Goal: Task Accomplishment & Management: Manage account settings

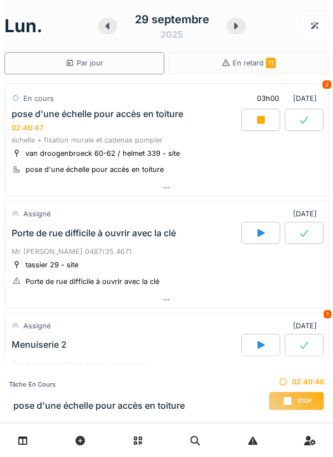
click at [164, 192] on div at bounding box center [166, 188] width 323 height 16
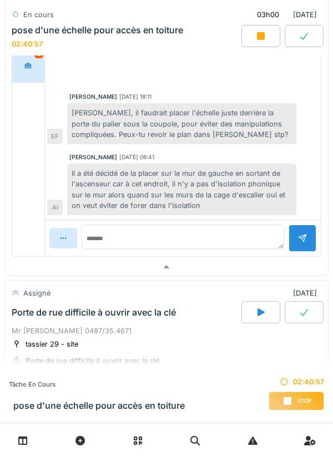
scroll to position [307, 0]
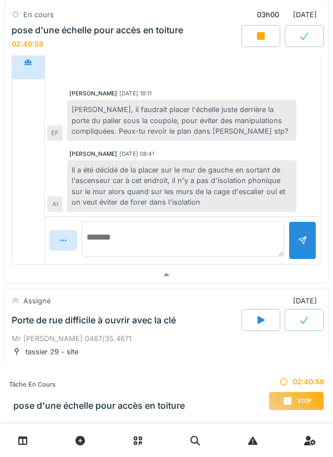
click at [157, 234] on textarea at bounding box center [183, 239] width 203 height 36
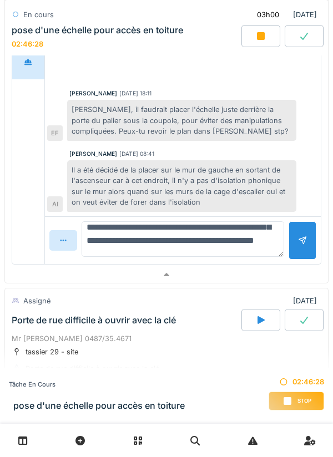
scroll to position [67, 0]
click at [197, 242] on textarea "**********" at bounding box center [183, 239] width 203 height 36
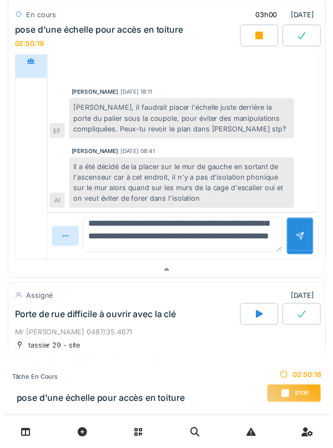
scroll to position [120, 0]
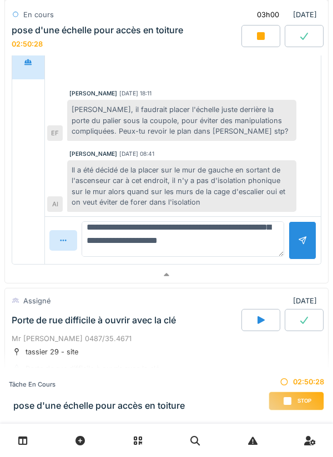
type textarea "**********"
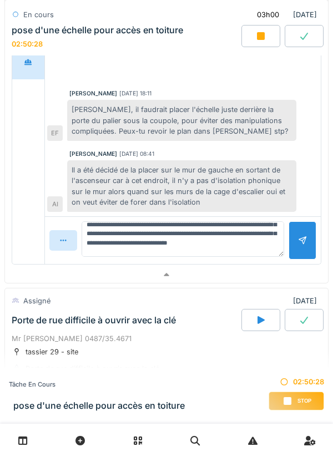
click at [299, 246] on div at bounding box center [303, 240] width 28 height 38
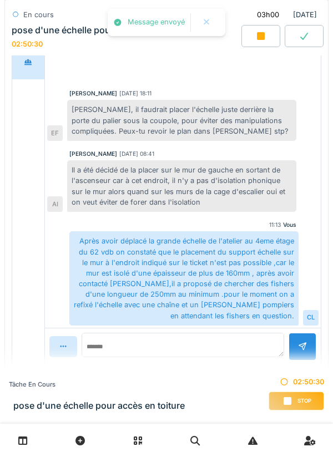
scroll to position [2, 0]
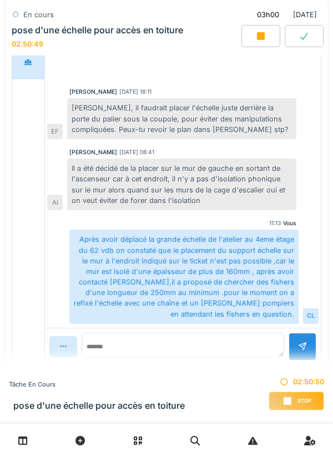
click at [297, 403] on span "Stop" at bounding box center [304, 401] width 14 height 8
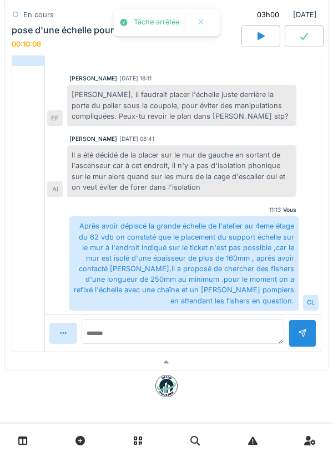
scroll to position [269, 0]
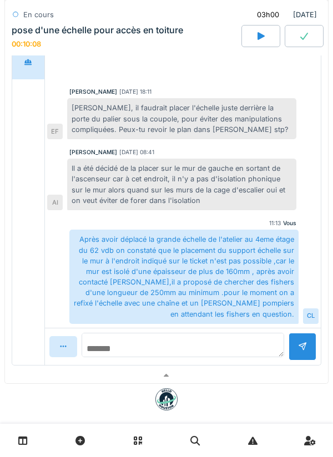
click at [153, 348] on textarea at bounding box center [183, 345] width 203 height 24
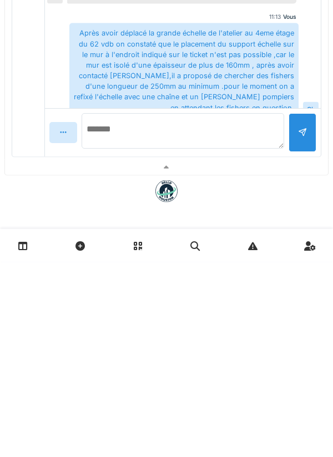
scroll to position [13, 0]
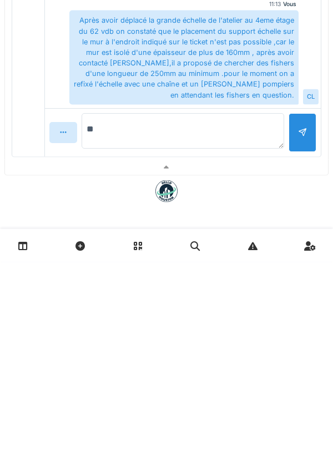
type textarea "*"
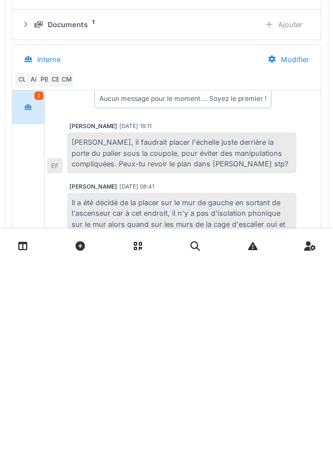
scroll to position [0, 0]
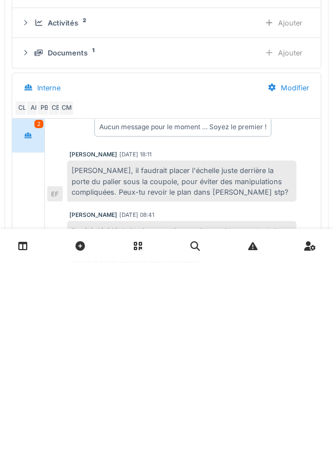
click at [291, 216] on div "Ajouter" at bounding box center [283, 218] width 57 height 21
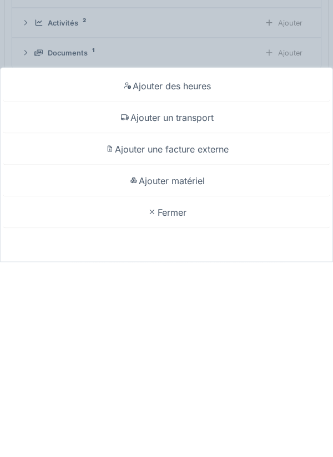
scroll to position [2, 0]
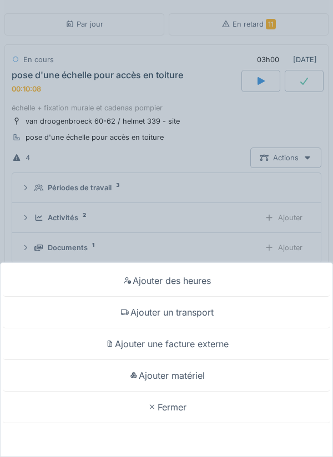
click at [203, 317] on div "Ajouter un transport" at bounding box center [166, 313] width 327 height 32
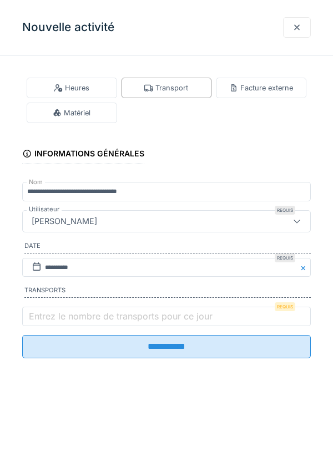
click at [83, 317] on label "Entrez le nombre de transports pour ce jour" at bounding box center [121, 316] width 188 height 13
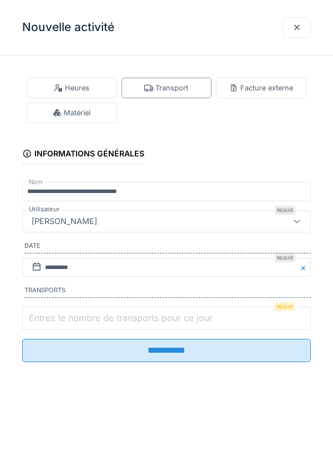
click at [83, 317] on input "Entrez le nombre de transports pour ce jour" at bounding box center [166, 318] width 289 height 23
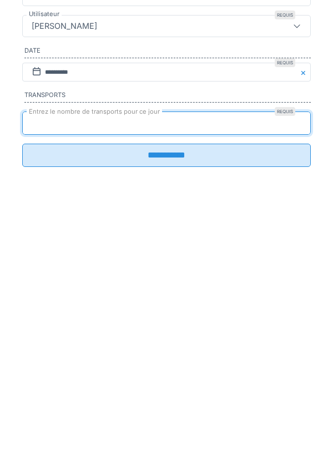
type input "*"
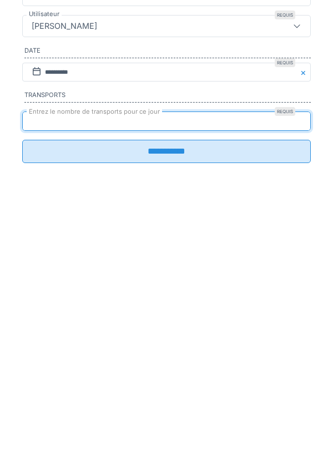
click at [175, 356] on input "**********" at bounding box center [166, 346] width 289 height 23
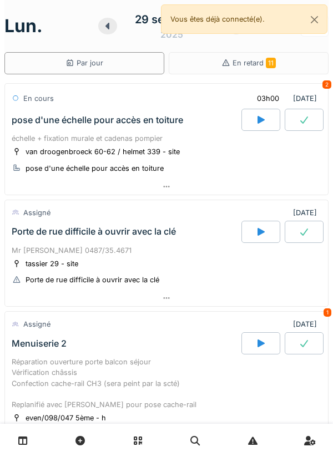
click at [160, 190] on div at bounding box center [166, 187] width 323 height 16
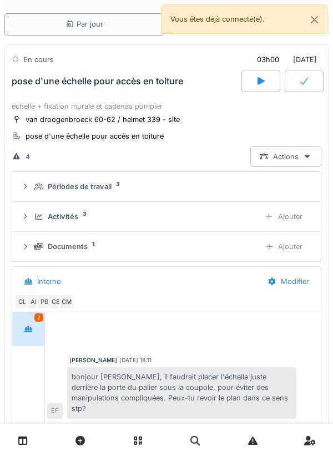
scroll to position [2, 0]
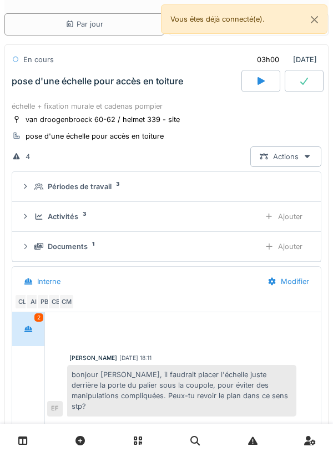
click at [287, 249] on div "Ajouter" at bounding box center [283, 246] width 57 height 21
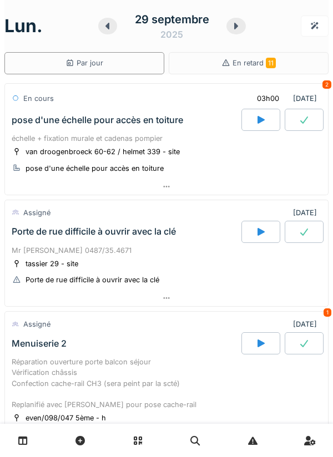
click at [161, 192] on div at bounding box center [166, 187] width 323 height 16
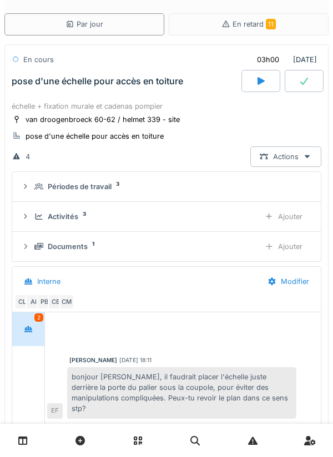
scroll to position [2, 0]
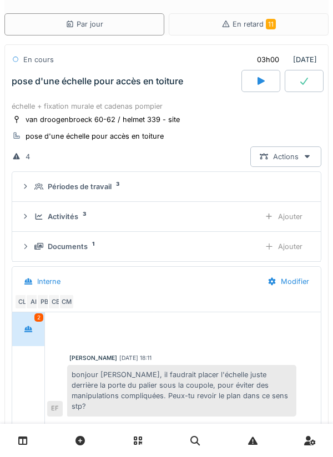
click at [286, 246] on div "Ajouter" at bounding box center [283, 246] width 57 height 21
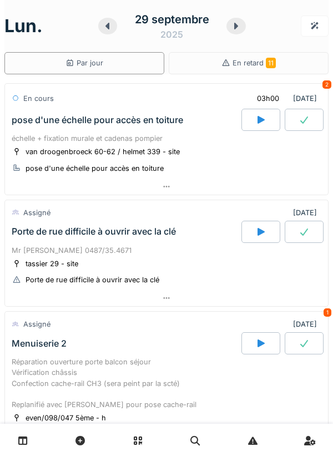
click at [173, 185] on div at bounding box center [166, 187] width 323 height 16
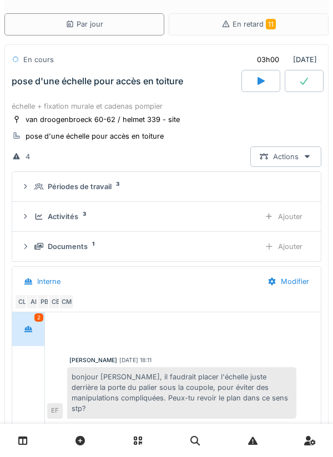
scroll to position [2, 0]
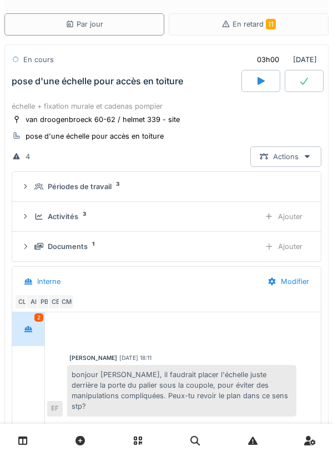
click at [291, 247] on div "Ajouter" at bounding box center [283, 246] width 57 height 21
click at [282, 247] on div "Ajouter" at bounding box center [283, 246] width 57 height 21
click at [275, 247] on div "Ajouter" at bounding box center [283, 246] width 57 height 21
click at [98, 246] on div "Documents 4" at bounding box center [142, 246] width 216 height 11
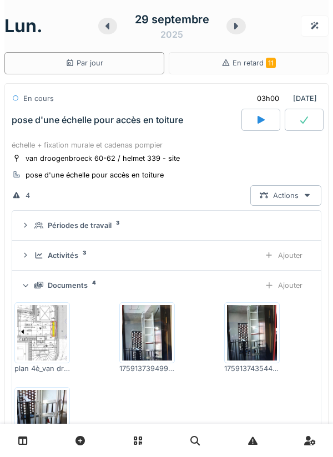
click at [289, 257] on div "Ajouter" at bounding box center [283, 255] width 57 height 21
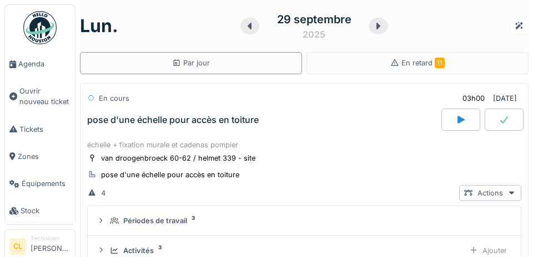
click at [42, 64] on span "Agenda" at bounding box center [44, 64] width 52 height 11
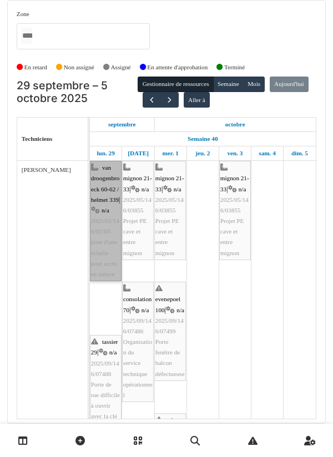
click at [108, 224] on link "van droogenbroeck 60-62 / helmet 339 | n/a 2025/03/146/02305 pose d'une échelle…" at bounding box center [106, 221] width 32 height 120
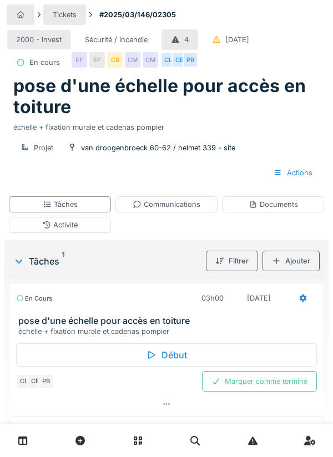
scroll to position [8, 0]
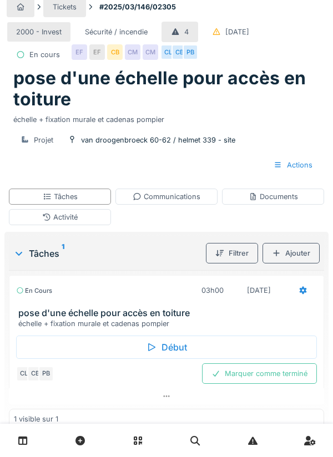
click at [267, 384] on div "Marquer comme terminé" at bounding box center [259, 373] width 115 height 21
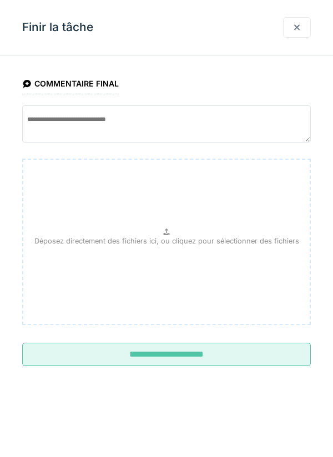
click at [182, 358] on input "**********" at bounding box center [166, 354] width 289 height 23
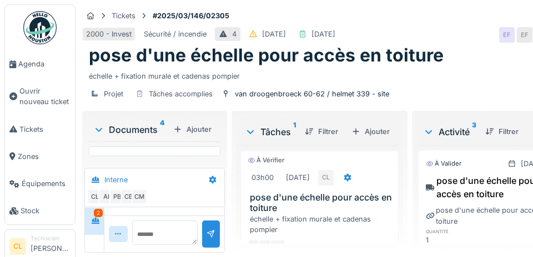
scroll to position [721, 0]
click at [37, 63] on span "Agenda" at bounding box center [44, 64] width 52 height 11
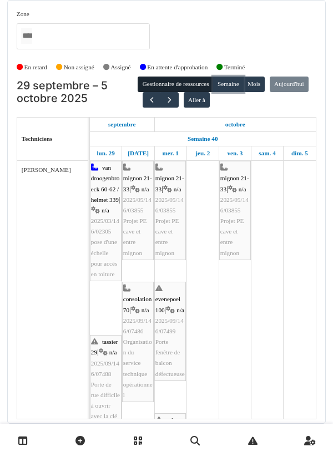
click at [240, 86] on button "Semaine" at bounding box center [228, 85] width 31 height 16
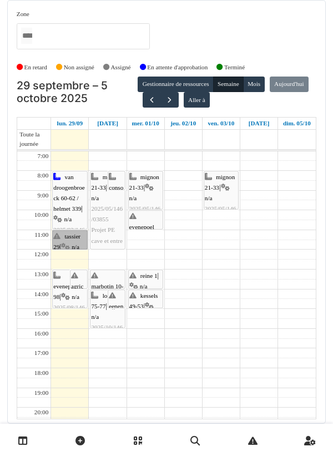
click at [74, 239] on link "tassier 29 | n/a 2025/09/146/07488 Porte de rue difficile à ouvrir avec la clé" at bounding box center [69, 239] width 35 height 19
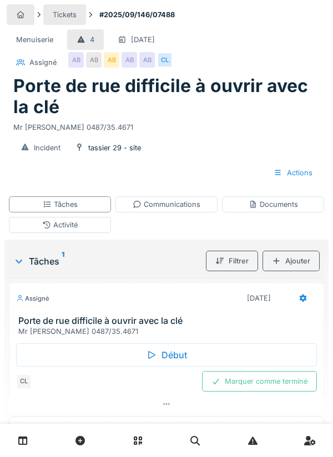
scroll to position [45, 0]
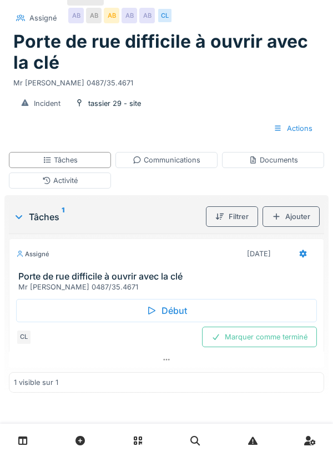
click at [164, 312] on div "Début" at bounding box center [166, 310] width 301 height 23
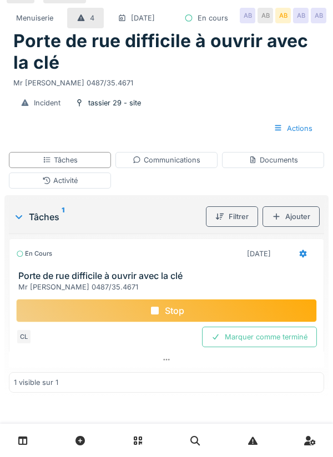
click at [324, 108] on div "Incident tassier 29 - site Actions" at bounding box center [167, 115] width 320 height 54
click at [275, 164] on div "Documents" at bounding box center [273, 160] width 49 height 11
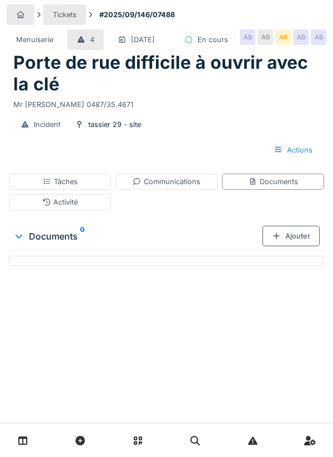
scroll to position [0, 0]
click at [291, 246] on div "Ajouter" at bounding box center [290, 236] width 57 height 21
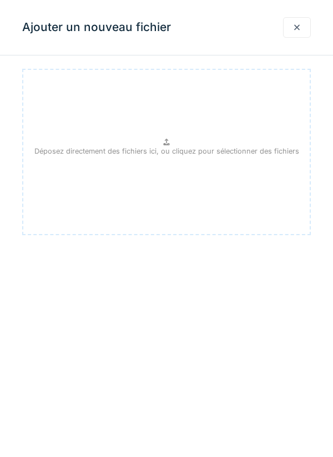
click at [175, 152] on p "Déposez directement des fichiers ici, ou cliquez pour sélectionner des fichiers" at bounding box center [166, 151] width 265 height 11
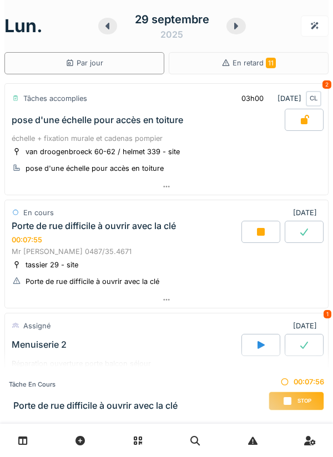
click at [170, 298] on icon at bounding box center [166, 299] width 9 height 7
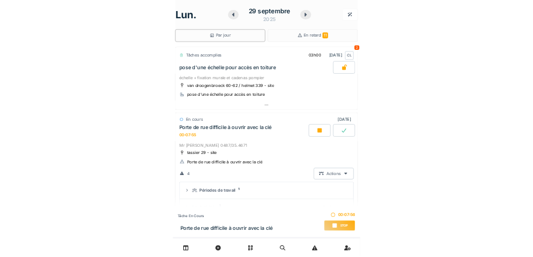
scroll to position [155, 0]
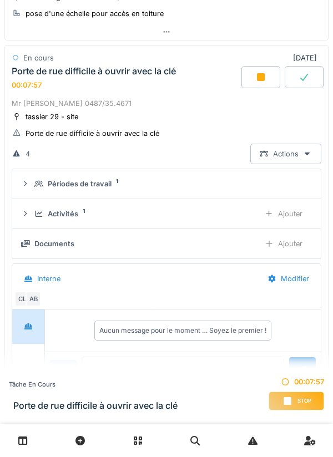
click at [281, 246] on div "Ajouter" at bounding box center [283, 244] width 57 height 21
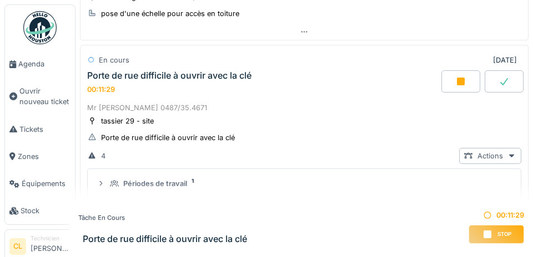
click at [37, 65] on span "Agenda" at bounding box center [44, 64] width 52 height 11
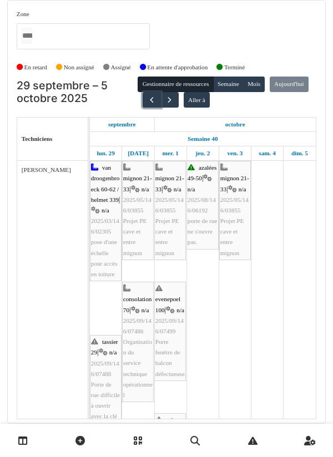
click at [161, 103] on button "button" at bounding box center [152, 100] width 18 height 16
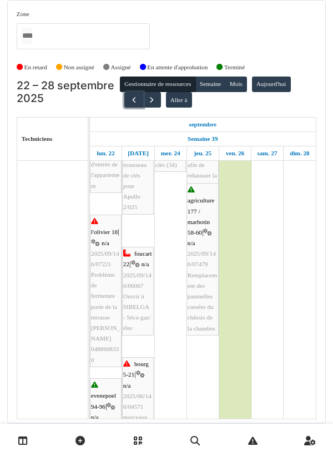
scroll to position [375, 0]
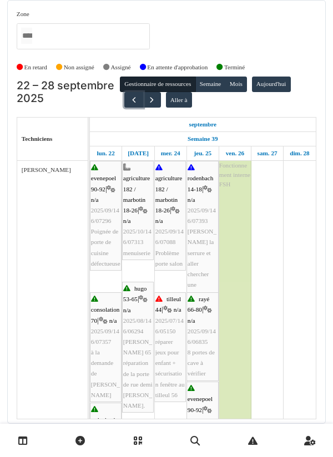
click at [131, 104] on button "button" at bounding box center [133, 100] width 18 height 16
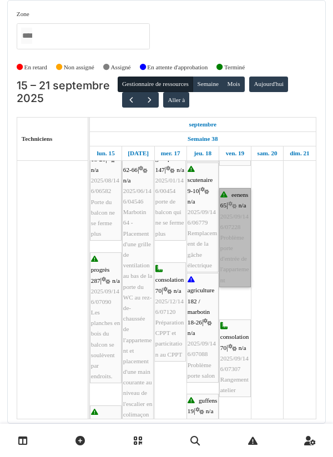
click at [233, 277] on link "eenens 65 | n/a 2025/09/146/07228 Problème porte d'entrée de l'appartement" at bounding box center [235, 237] width 32 height 99
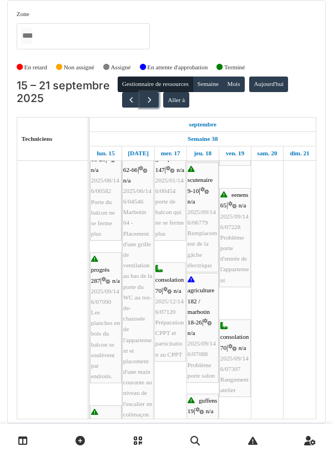
click at [145, 102] on span "button" at bounding box center [149, 99] width 9 height 9
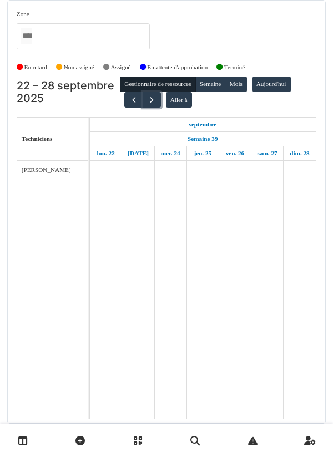
scroll to position [0, 0]
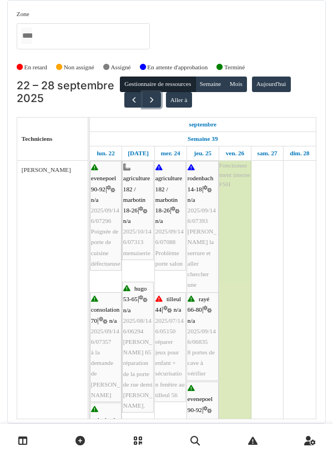
click at [153, 107] on button "button" at bounding box center [152, 100] width 18 height 16
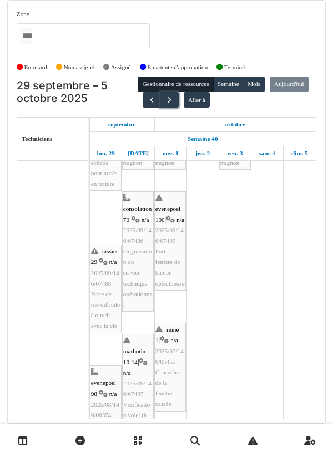
scroll to position [90, 0]
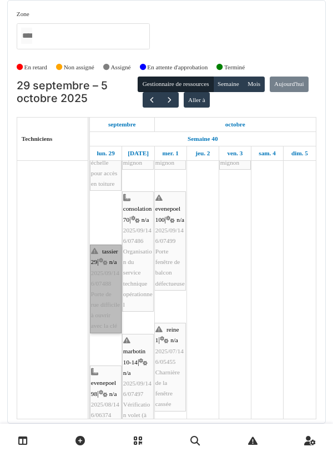
click at [102, 315] on link "tassier 29 | n/a 2025/09/146/07488 Porte de rue difficile à ouvrir avec la clé" at bounding box center [106, 289] width 32 height 89
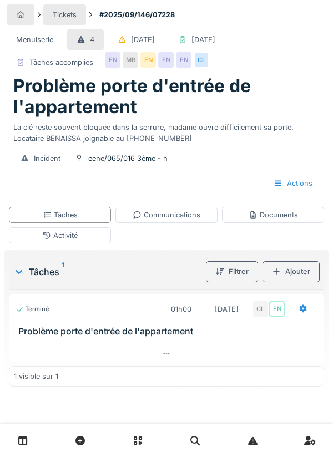
click at [163, 213] on div "Communications" at bounding box center [167, 215] width 68 height 11
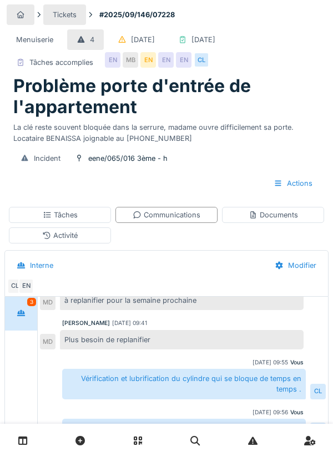
scroll to position [88, 0]
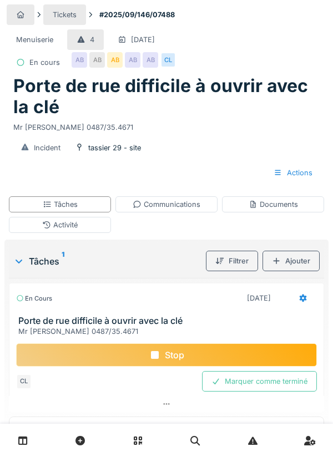
click at [169, 353] on div "Stop" at bounding box center [166, 354] width 301 height 23
